Goal: Information Seeking & Learning: Learn about a topic

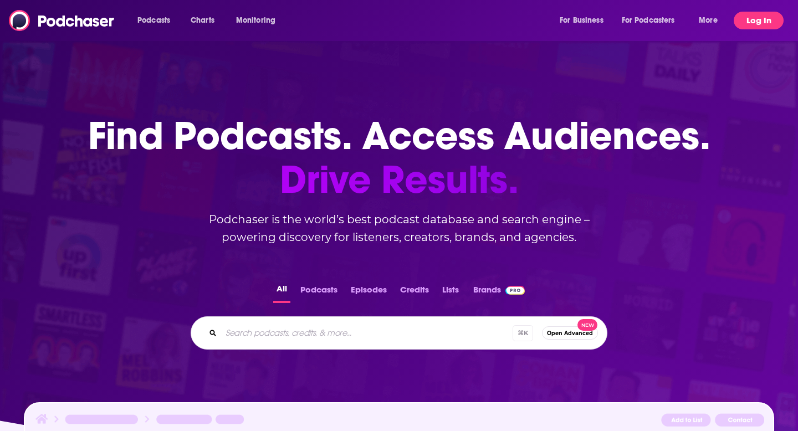
click at [754, 19] on button "Log In" at bounding box center [759, 21] width 50 height 18
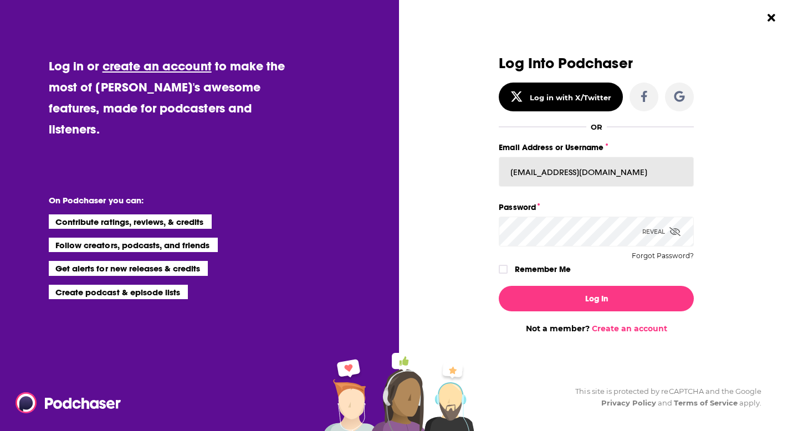
click at [595, 174] on input "[EMAIL_ADDRESS][DOMAIN_NAME]" at bounding box center [596, 172] width 195 height 30
type input "[EMAIL_ADDRESS][DOMAIN_NAME]"
click at [678, 229] on icon "Dialog" at bounding box center [674, 231] width 11 height 9
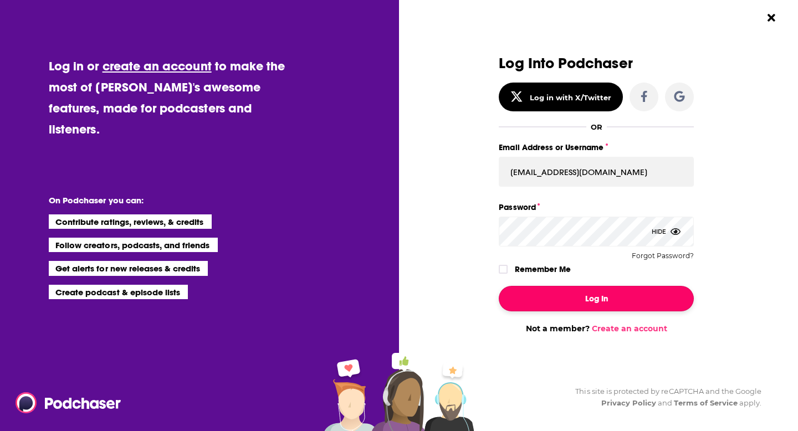
click at [608, 294] on button "Log In" at bounding box center [596, 298] width 195 height 25
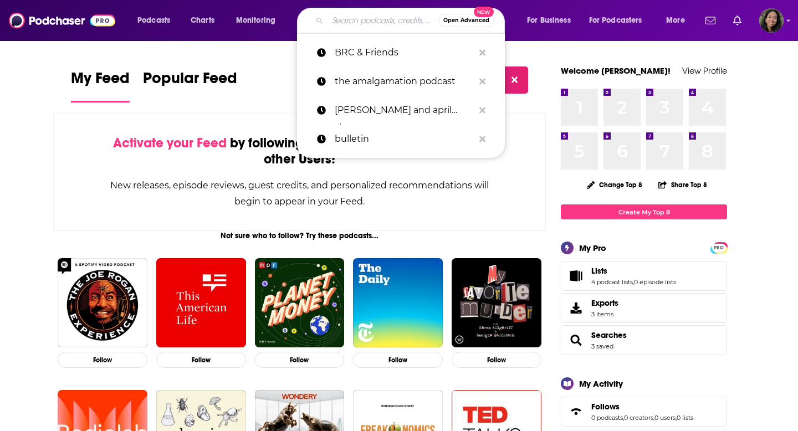
click at [372, 14] on input "Search podcasts, credits, & more..." at bounding box center [382, 21] width 111 height 18
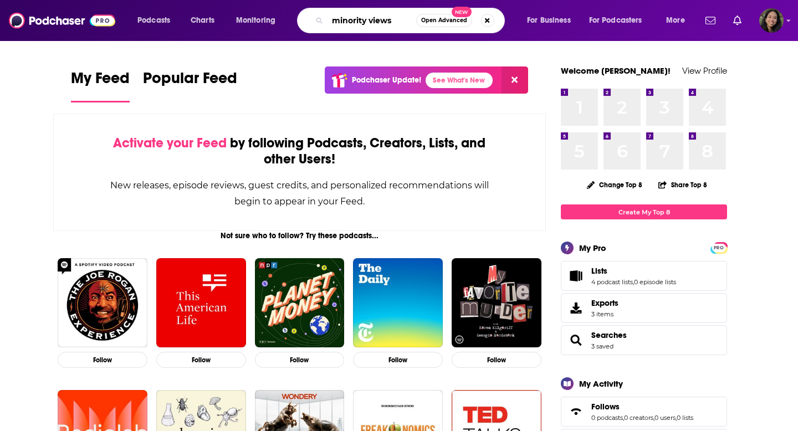
type input "minority views"
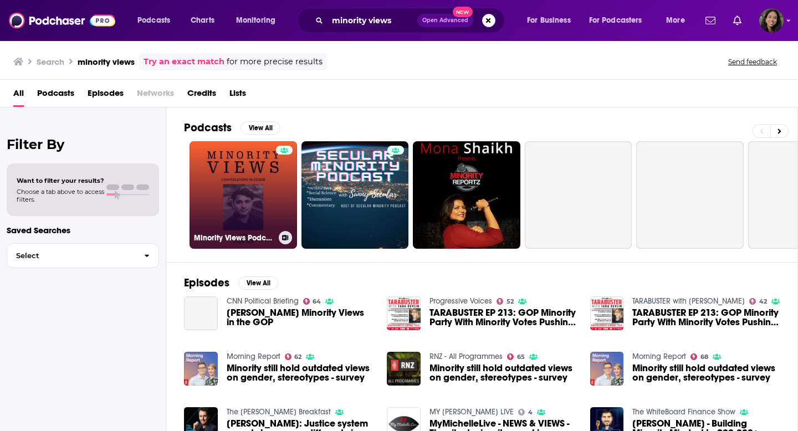
click at [233, 187] on link "Minority Views Podcast" at bounding box center [242, 194] width 107 height 107
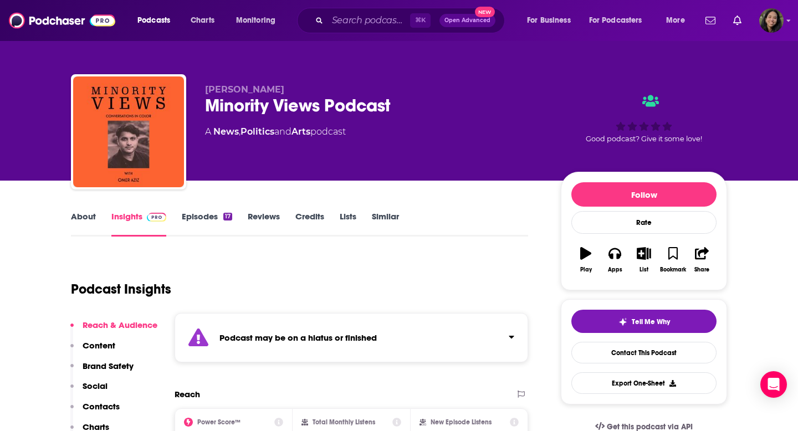
click at [256, 346] on div "Podcast may be on a hiatus or finished" at bounding box center [352, 337] width 354 height 49
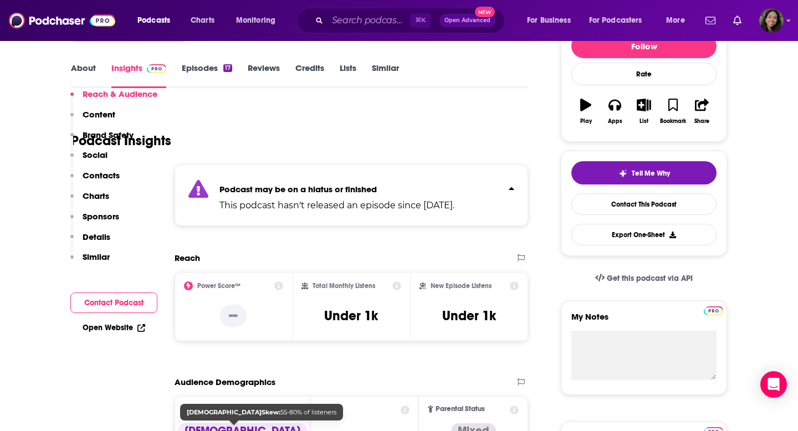
scroll to position [273, 0]
